Goal: Transaction & Acquisition: Book appointment/travel/reservation

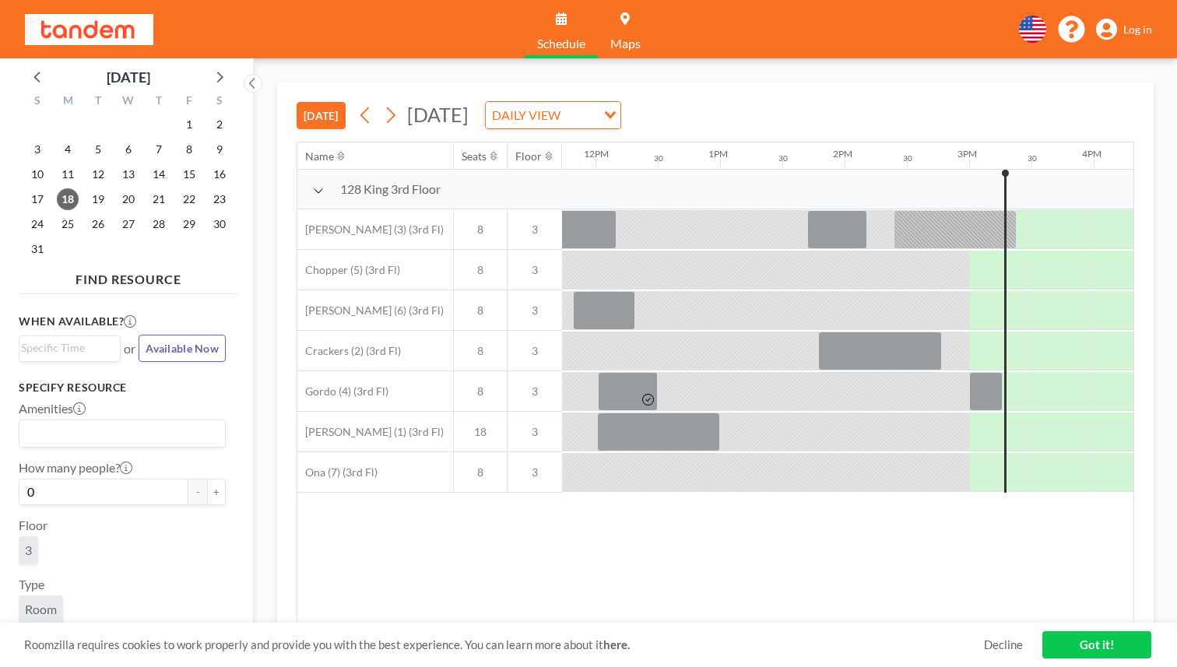
scroll to position [0, 1468]
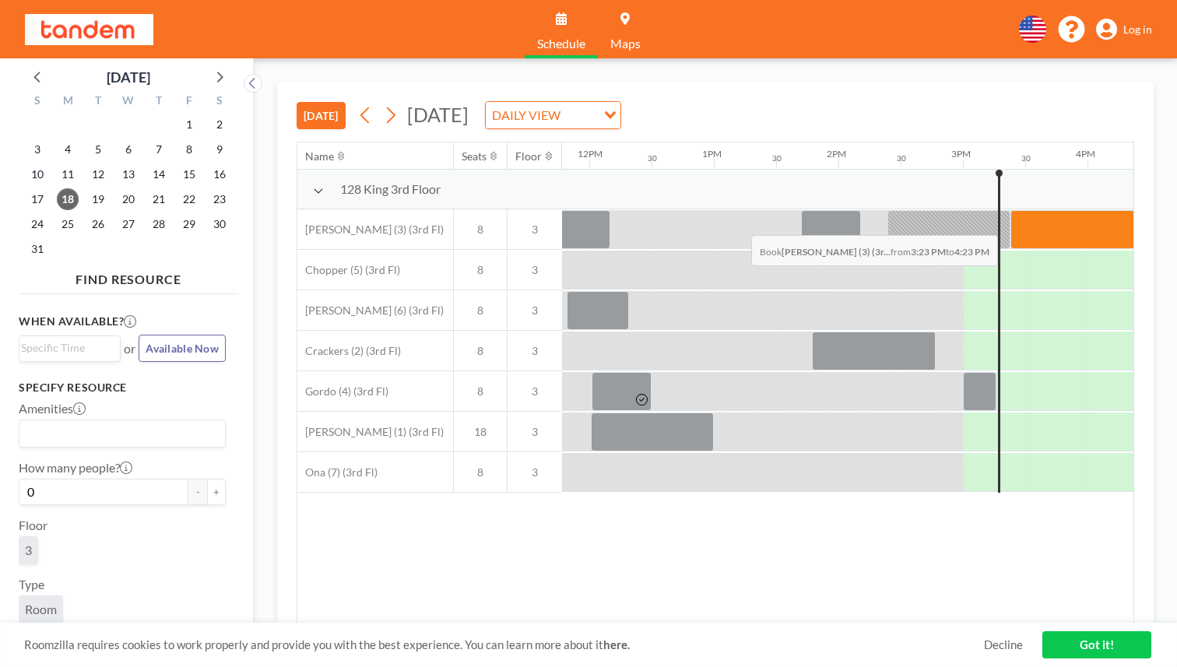
drag, startPoint x: 553, startPoint y: 199, endPoint x: 780, endPoint y: 199, distance: 227.3
click at [780, 209] on div at bounding box center [590, 229] width 2990 height 40
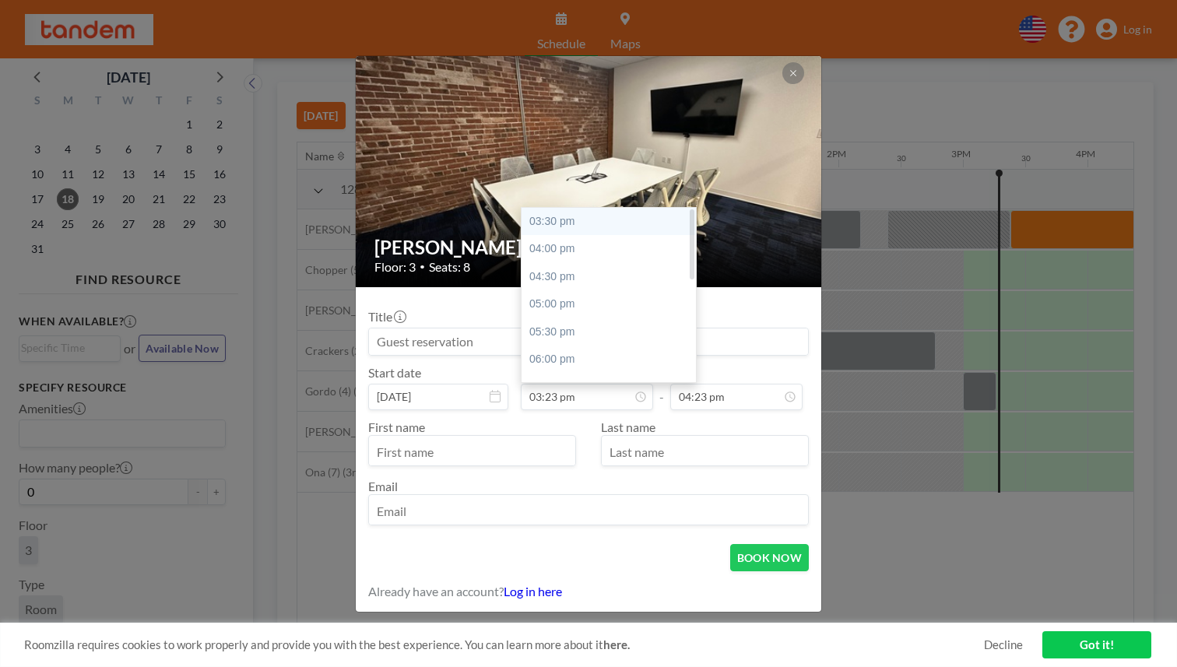
click at [608, 209] on div "03:30 pm" at bounding box center [609, 222] width 174 height 28
type input "03:30 pm"
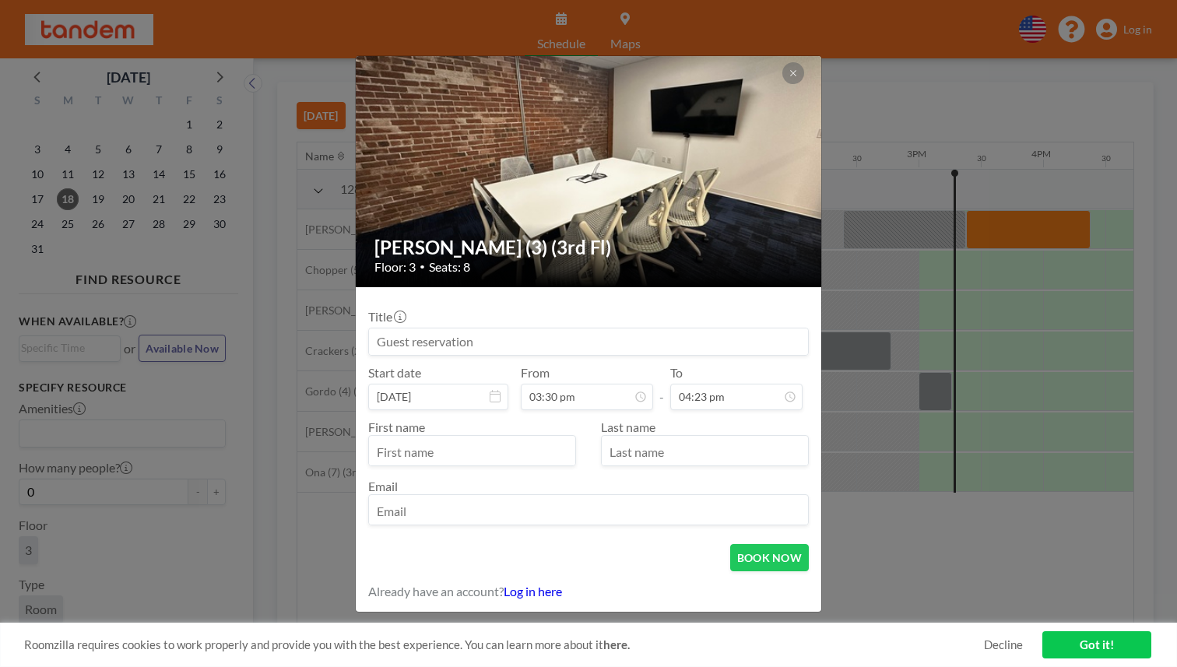
scroll to position [0, 1518]
click at [927, 506] on div "Carlito (3) (3rd Fl) Floor: 3 • Seats: 8 Title Start date Aug 18, 2025 From 03:…" at bounding box center [588, 333] width 1177 height 667
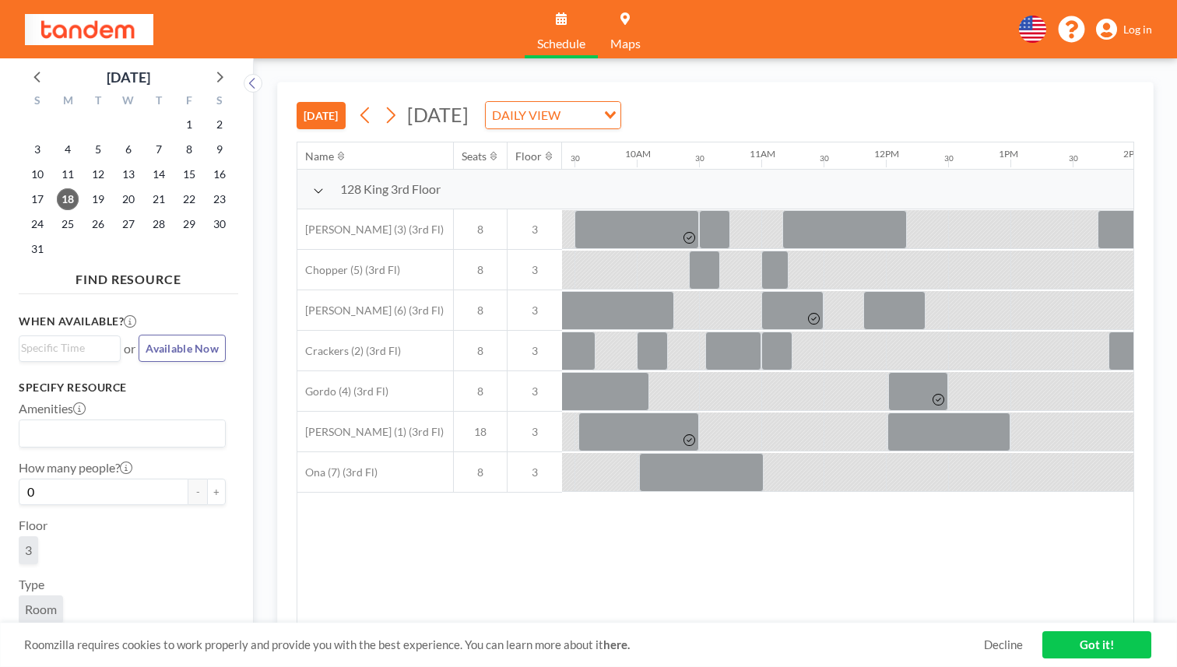
scroll to position [0, 1124]
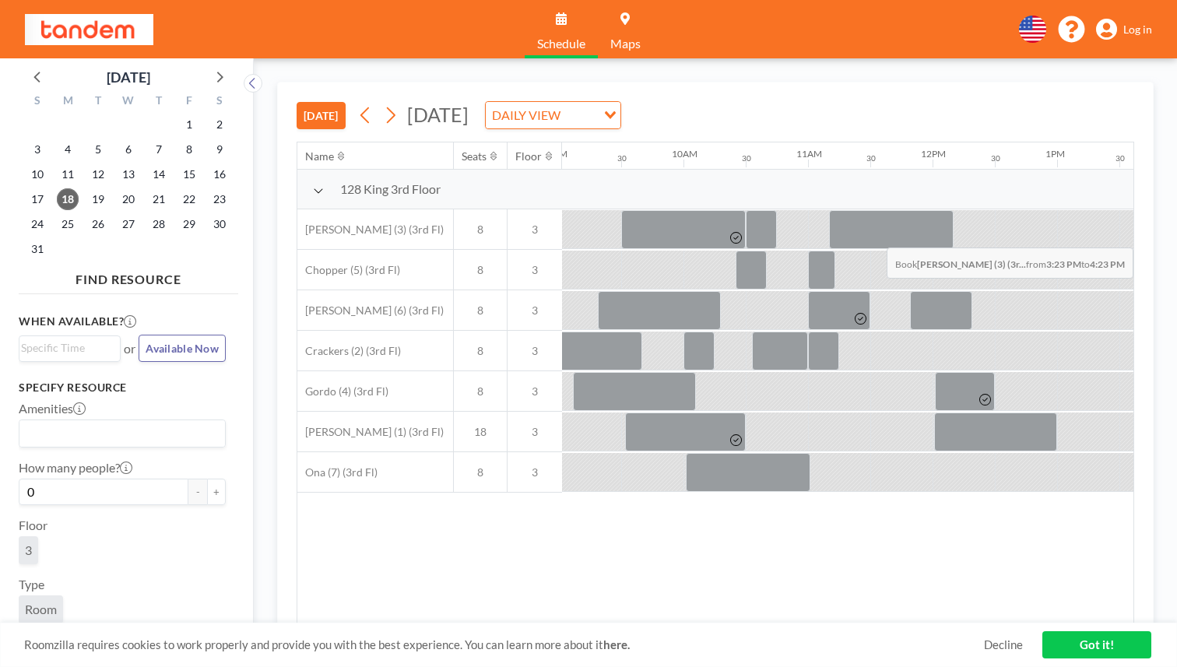
drag, startPoint x: 895, startPoint y: 195, endPoint x: 1099, endPoint y: 211, distance: 204.6
click at [1099, 211] on div "128 King 3rd Floor Carlito (3) (3rd Fl) 8 3 Chopper (5) (3rd Fl) 8 3 Clifford (…" at bounding box center [800, 331] width 3254 height 323
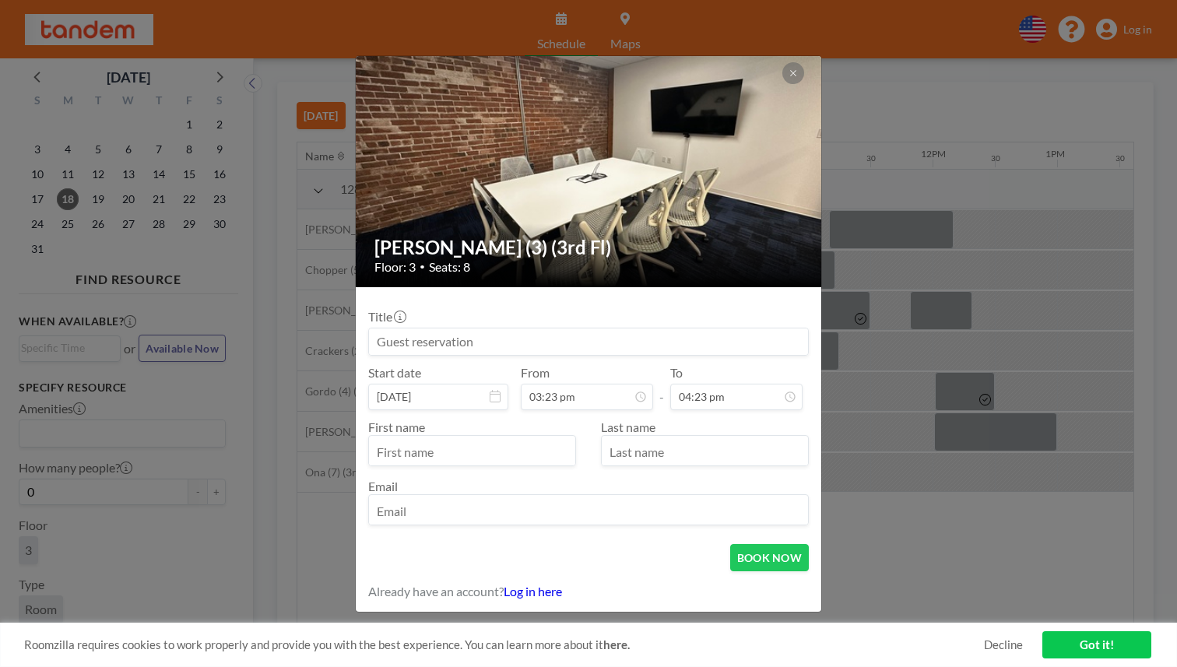
click at [519, 439] on input "text" at bounding box center [472, 452] width 206 height 26
type input "akshay"
type input "budhkar"
type input "akshay@getspine.ai"
click at [730, 544] on button "BOOK NOW" at bounding box center [769, 557] width 79 height 27
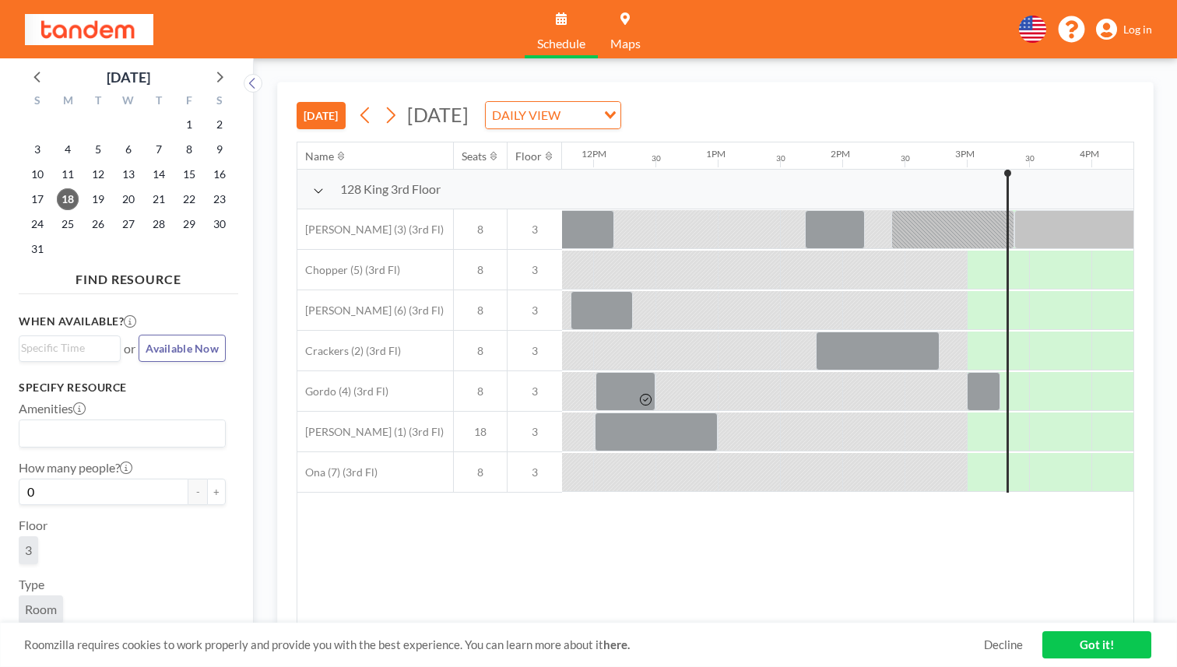
scroll to position [0, 1468]
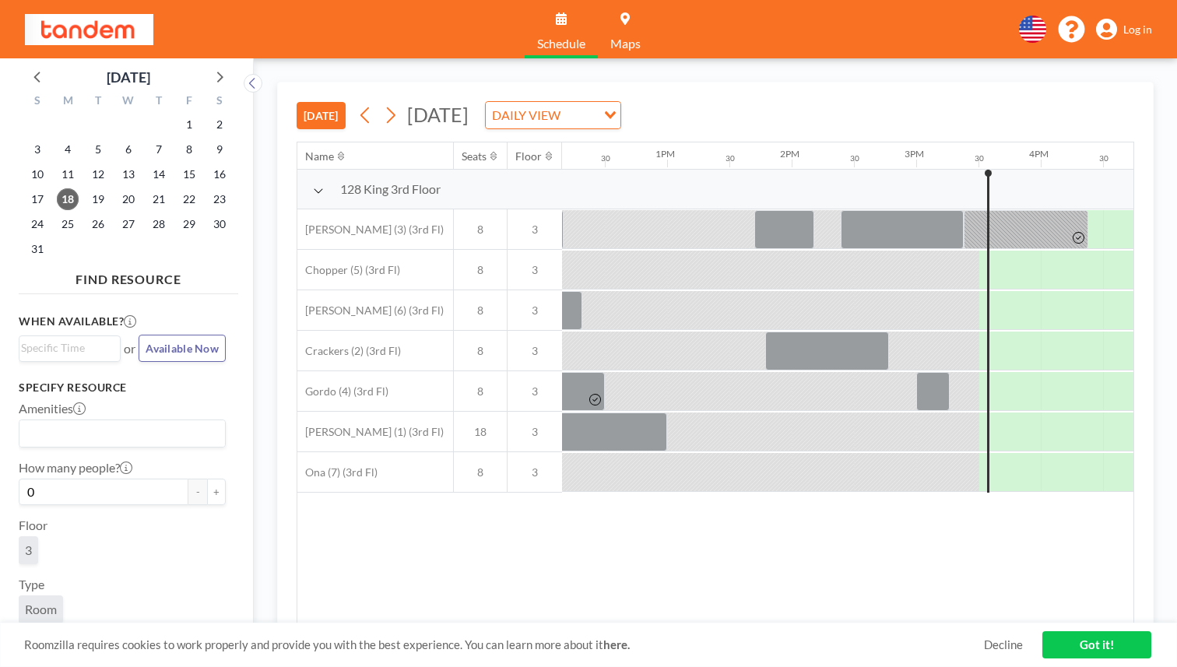
scroll to position [0, 1518]
